Goal: Register for event/course

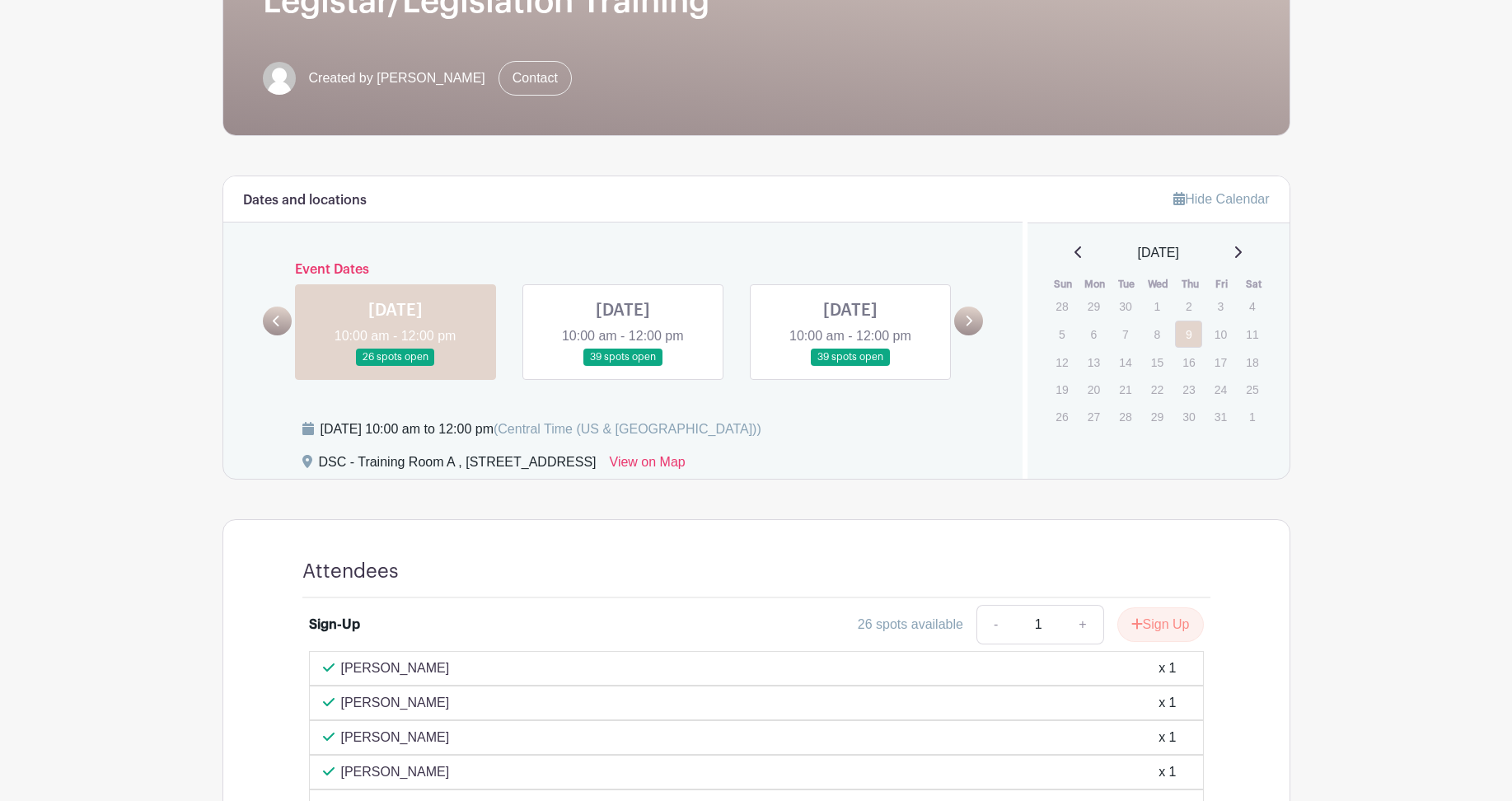
scroll to position [329, 0]
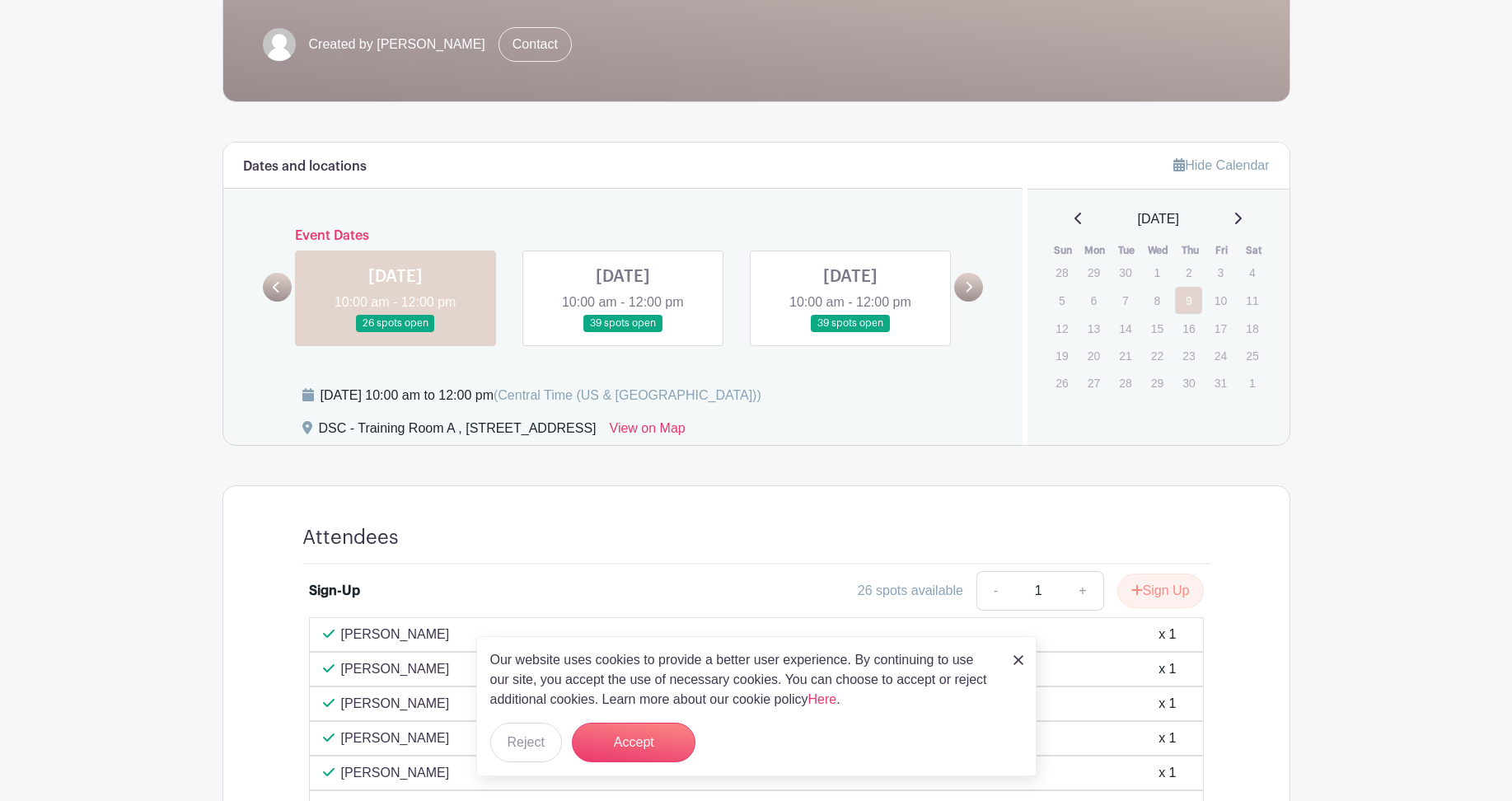
click at [623, 332] on link at bounding box center [623, 332] width 0 height 0
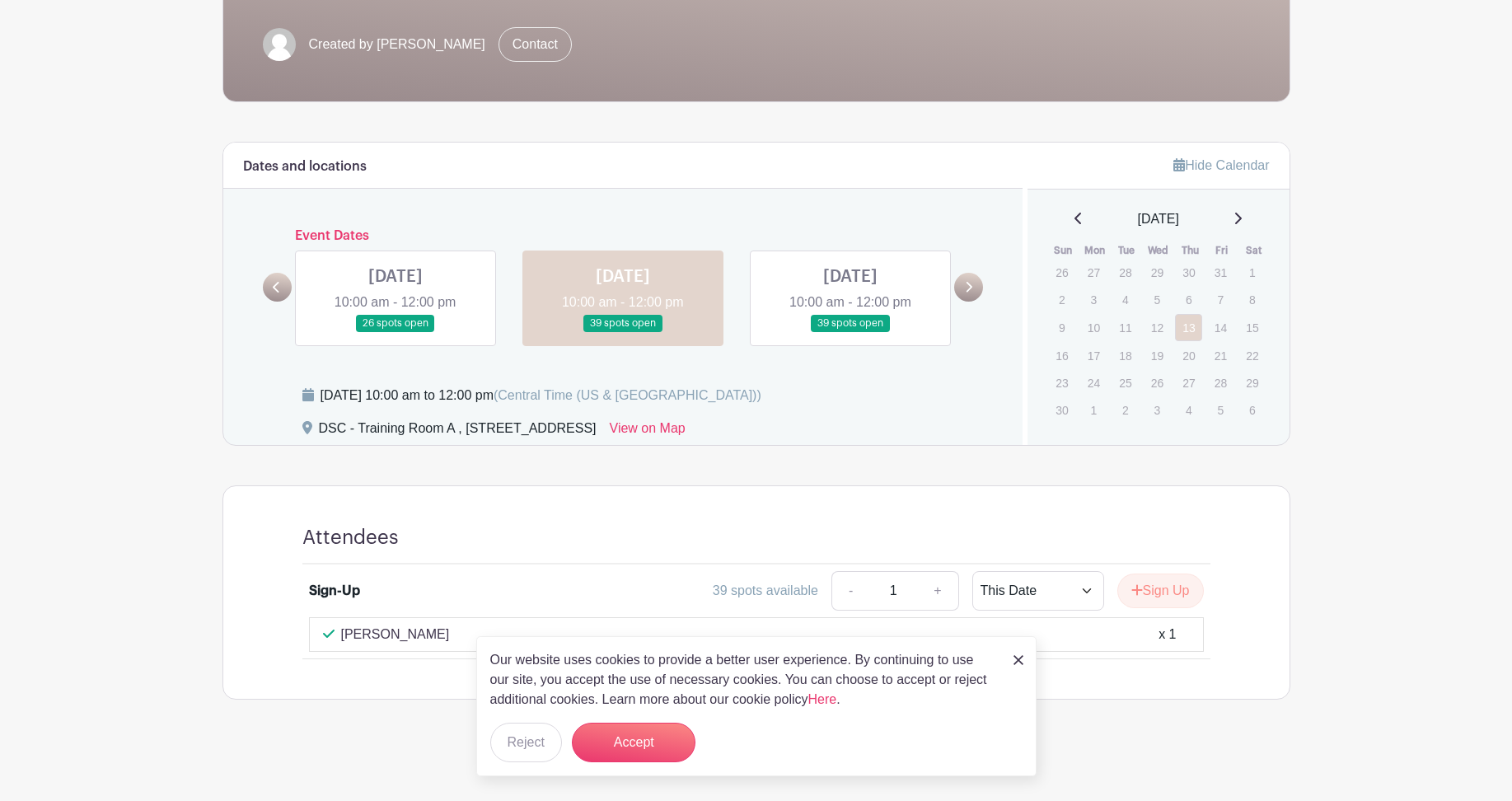
click at [850, 332] on link at bounding box center [850, 332] width 0 height 0
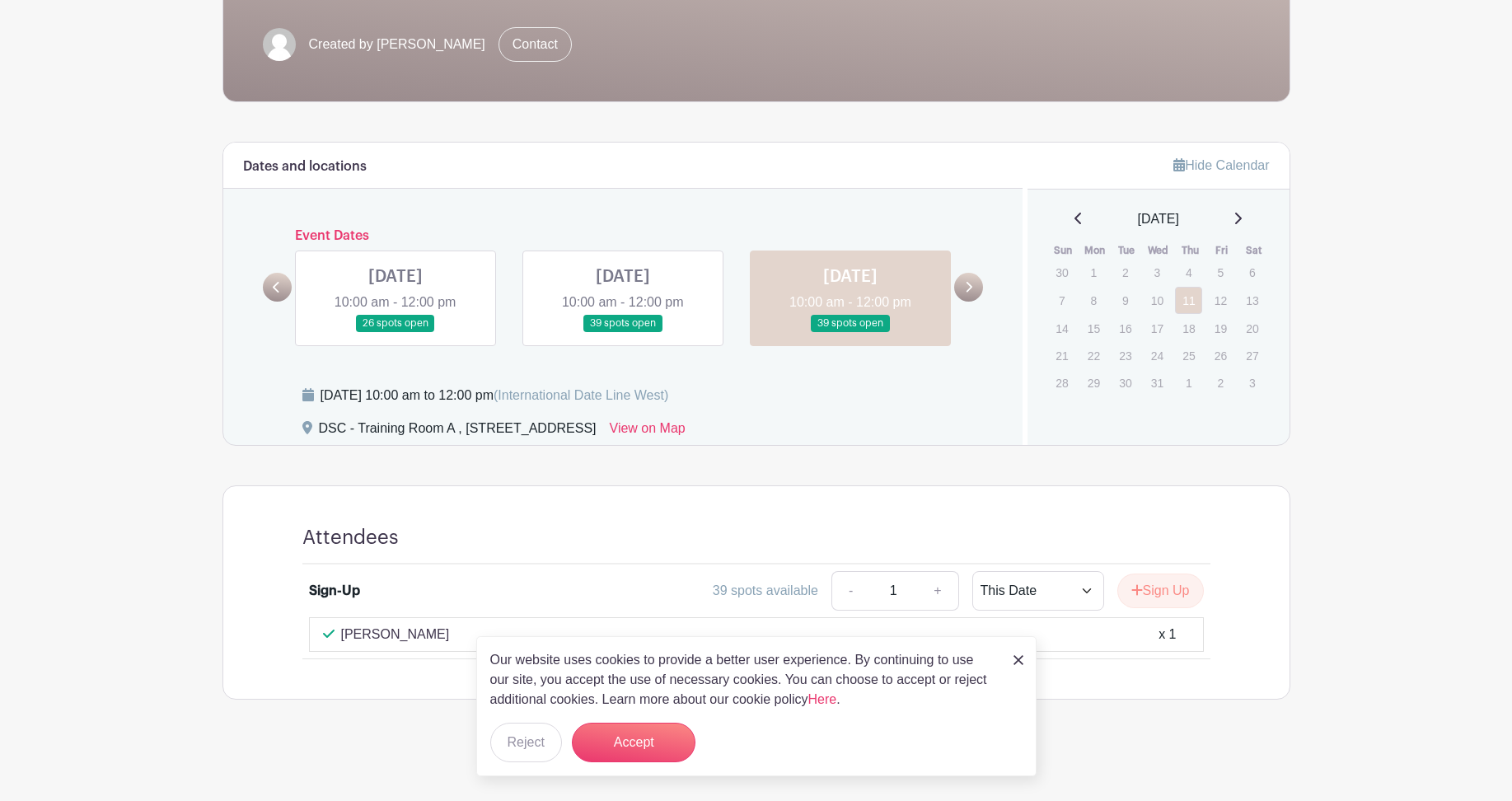
click at [396, 332] on link at bounding box center [396, 332] width 0 height 0
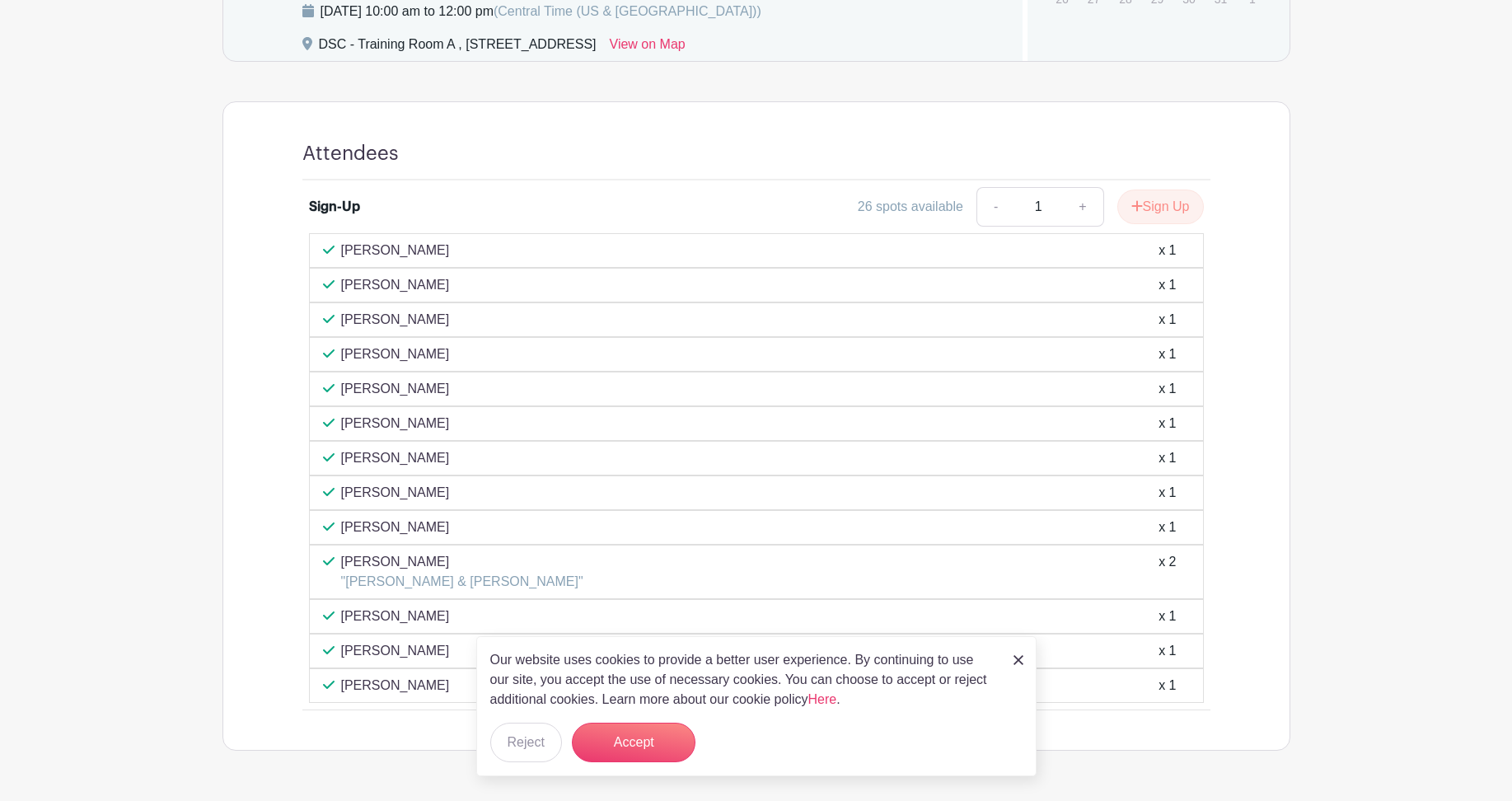
scroll to position [684, 0]
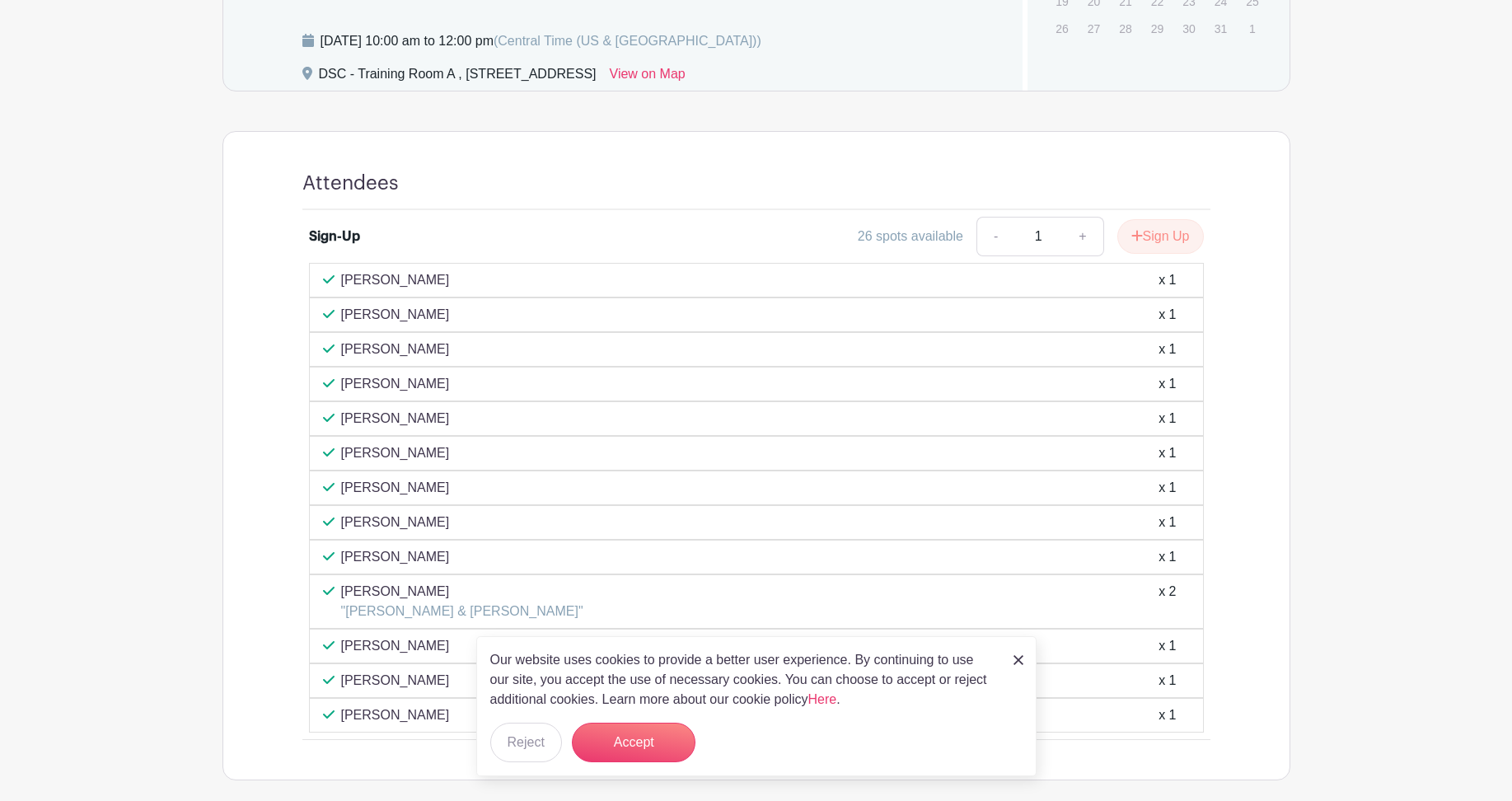
click at [1012, 663] on div "Our website uses cookies to provide a better user experience. By continuing to …" at bounding box center [756, 706] width 560 height 140
click at [1016, 659] on img at bounding box center [1018, 659] width 10 height 10
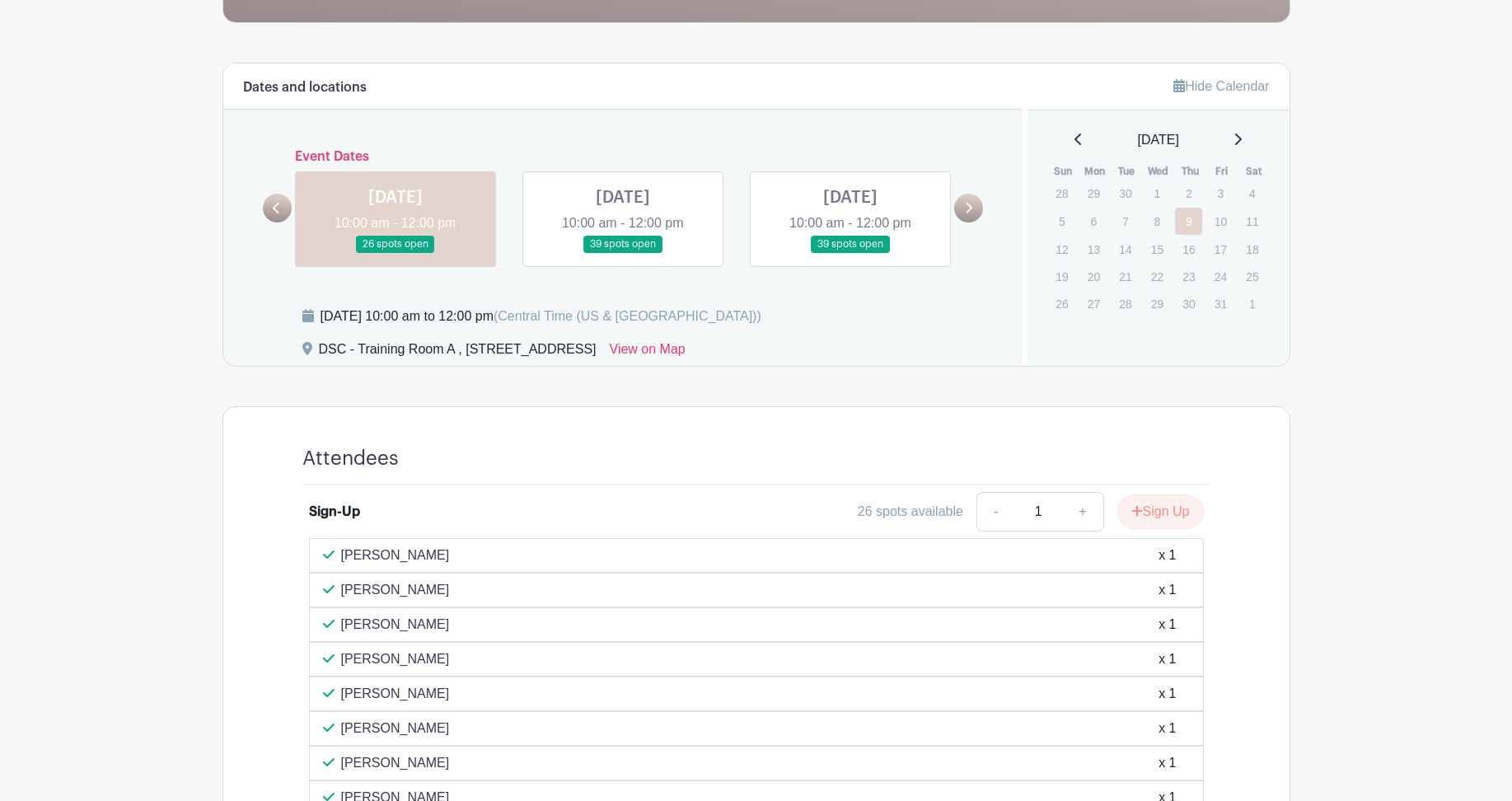
scroll to position [355, 0]
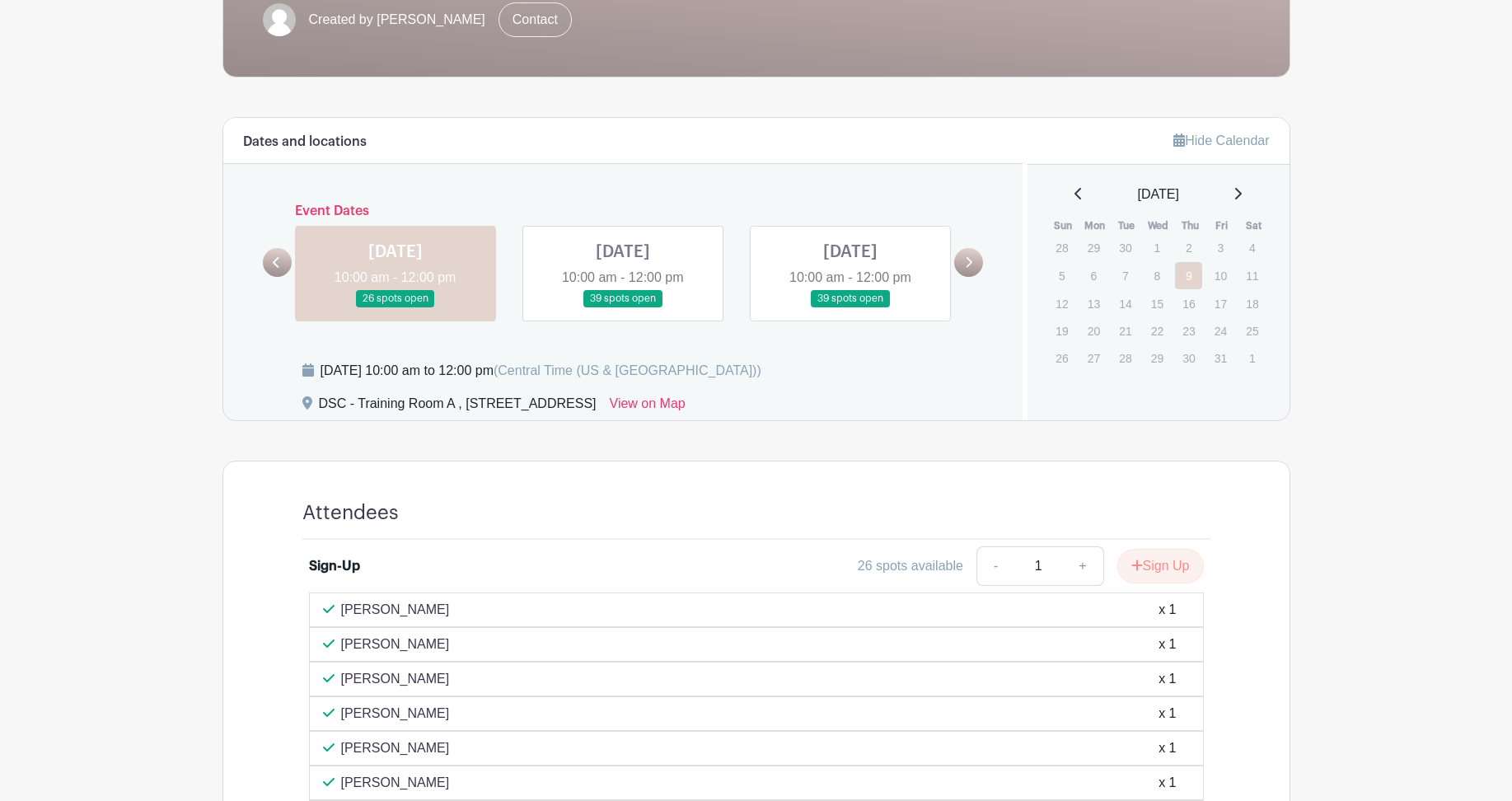
click at [623, 307] on link at bounding box center [623, 307] width 0 height 0
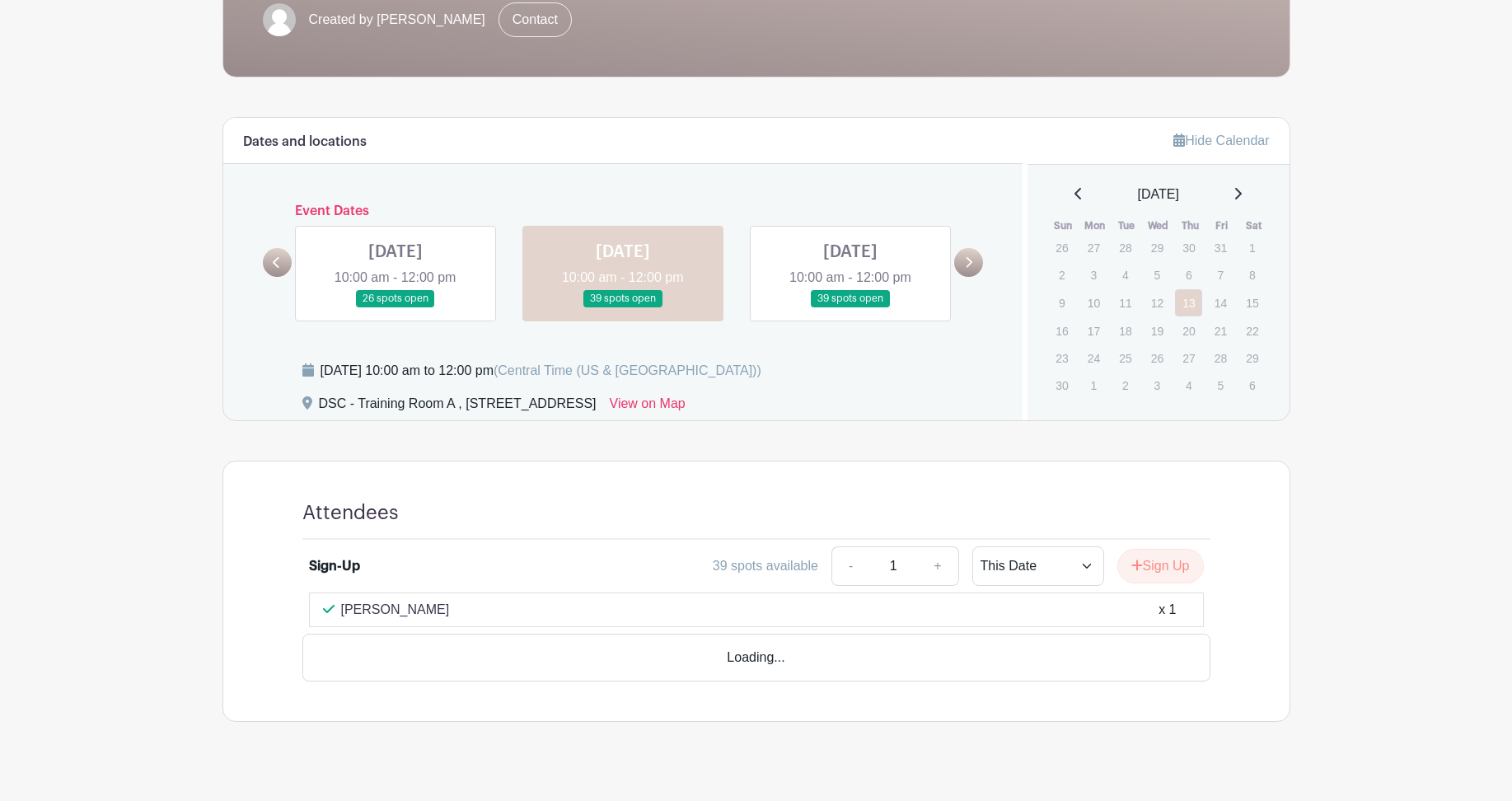
scroll to position [331, 0]
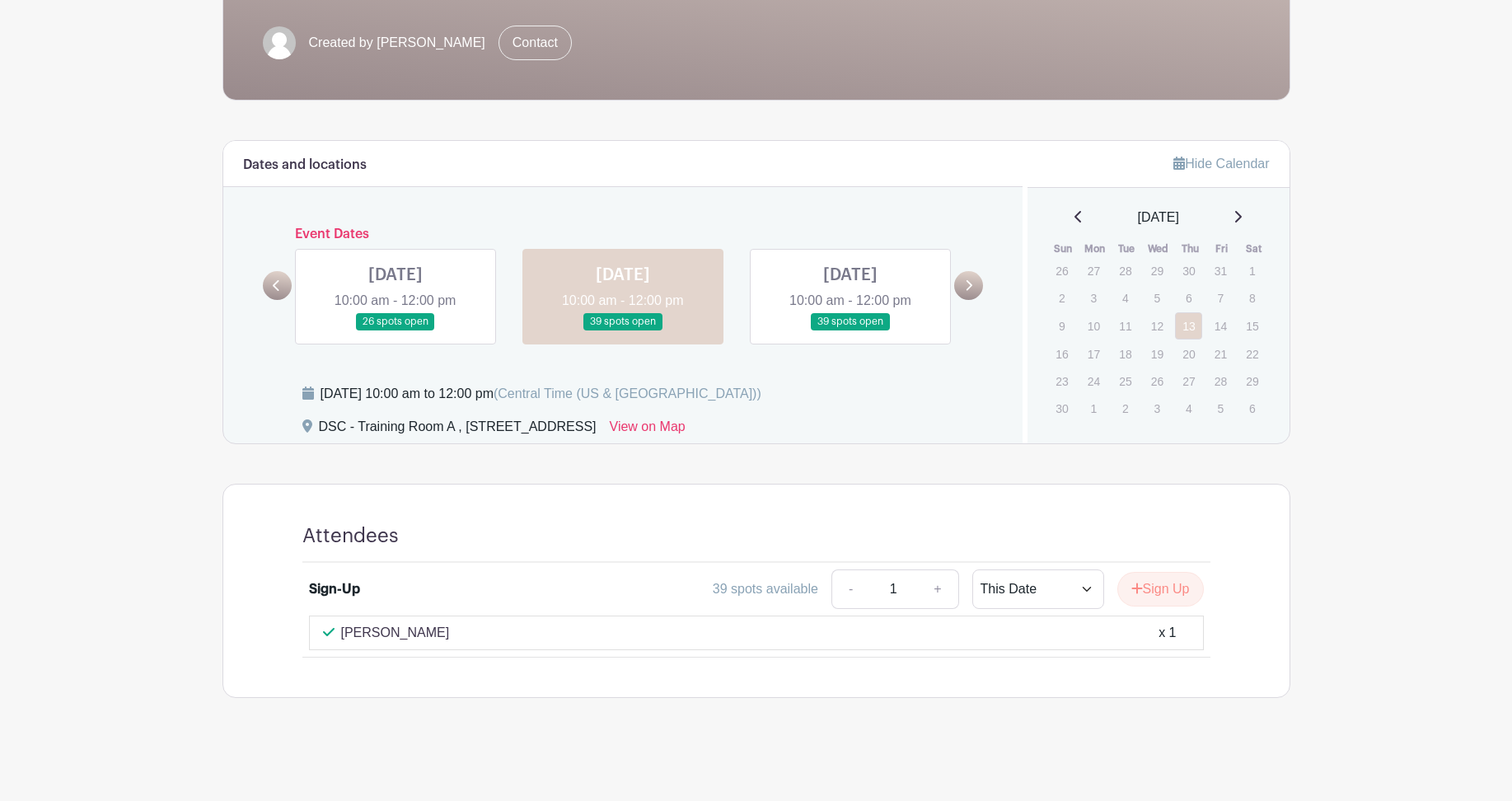
click at [850, 330] on link at bounding box center [850, 330] width 0 height 0
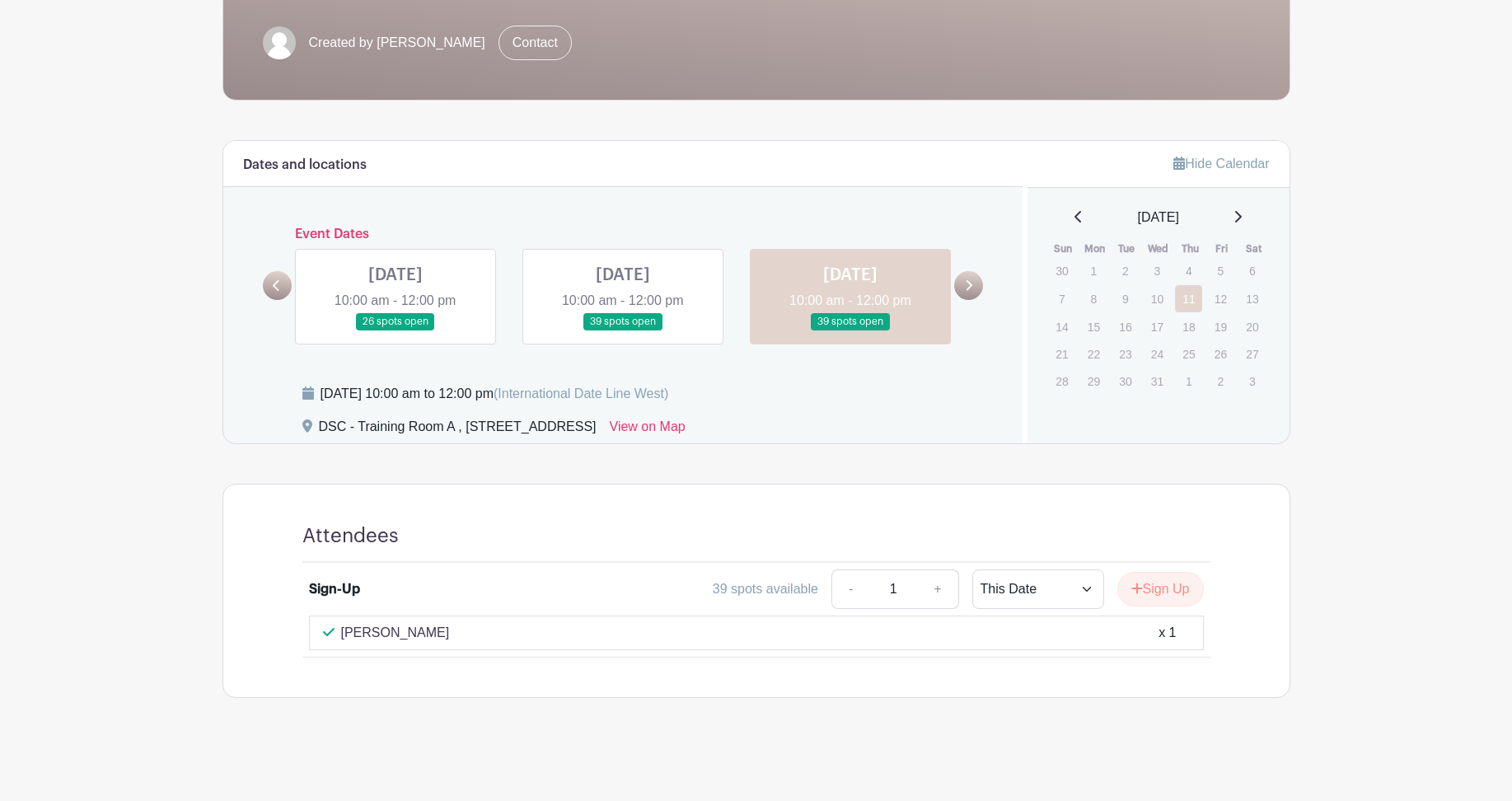
click at [396, 330] on link at bounding box center [396, 330] width 0 height 0
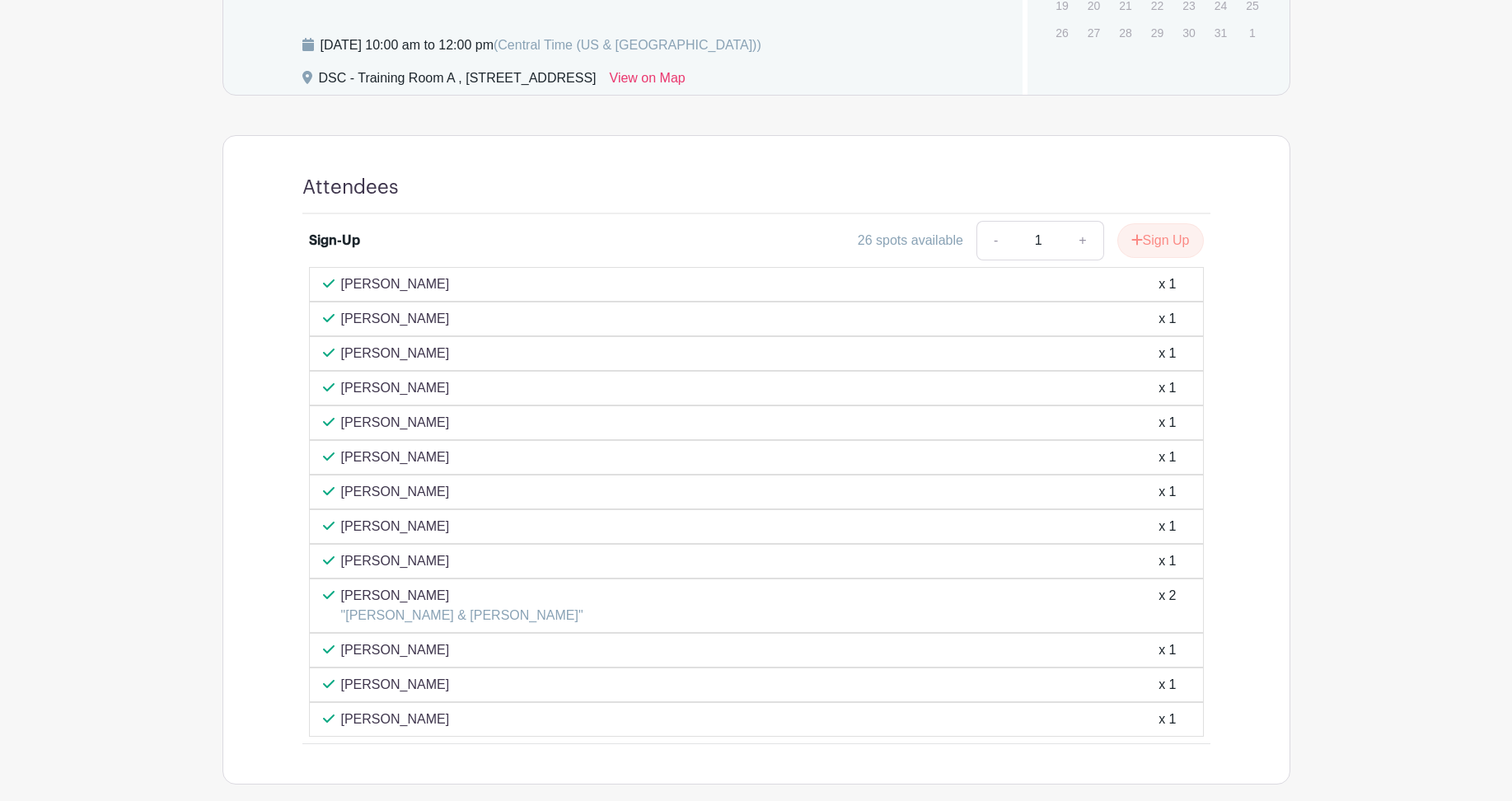
scroll to position [742, 0]
